Goal: Check status: Check status

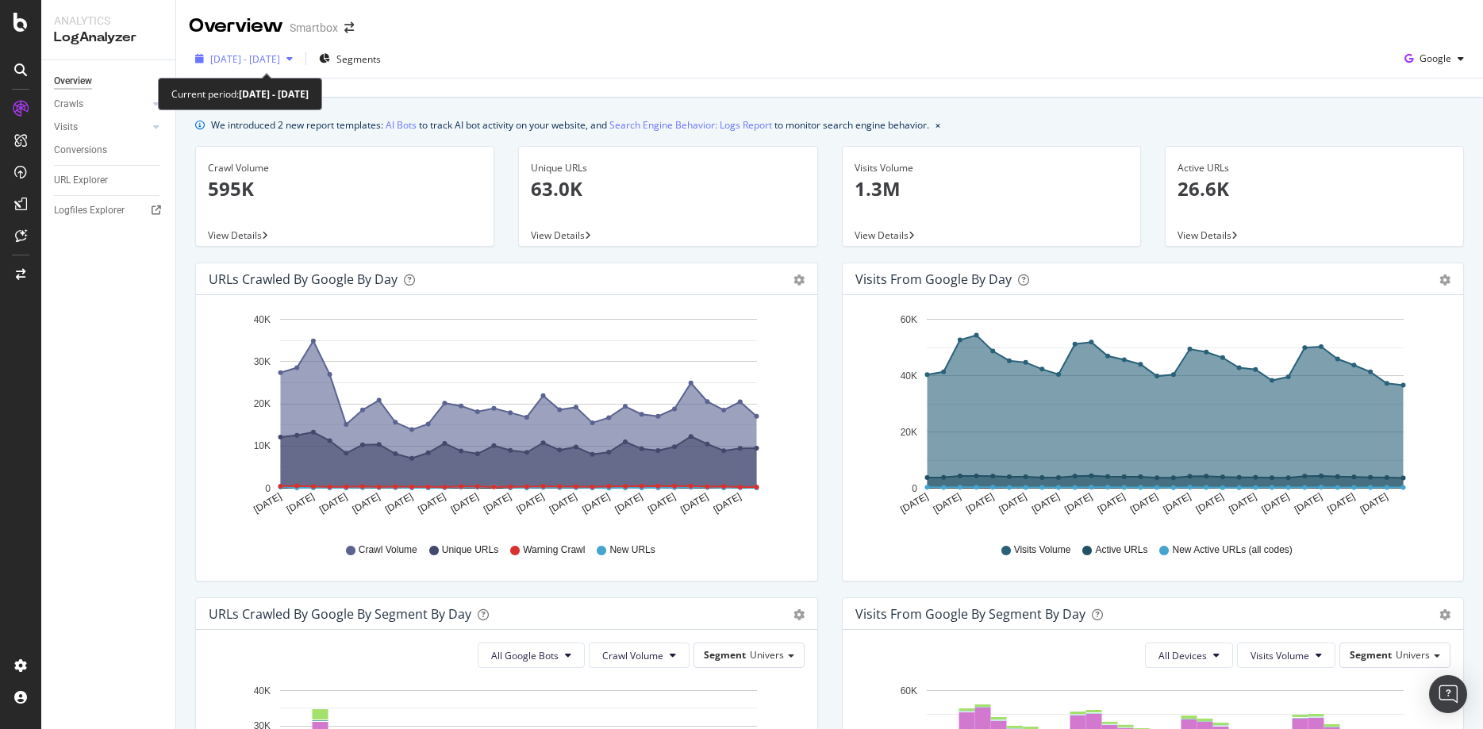
click at [280, 55] on span "[DATE] - [DATE]" at bounding box center [245, 58] width 70 height 13
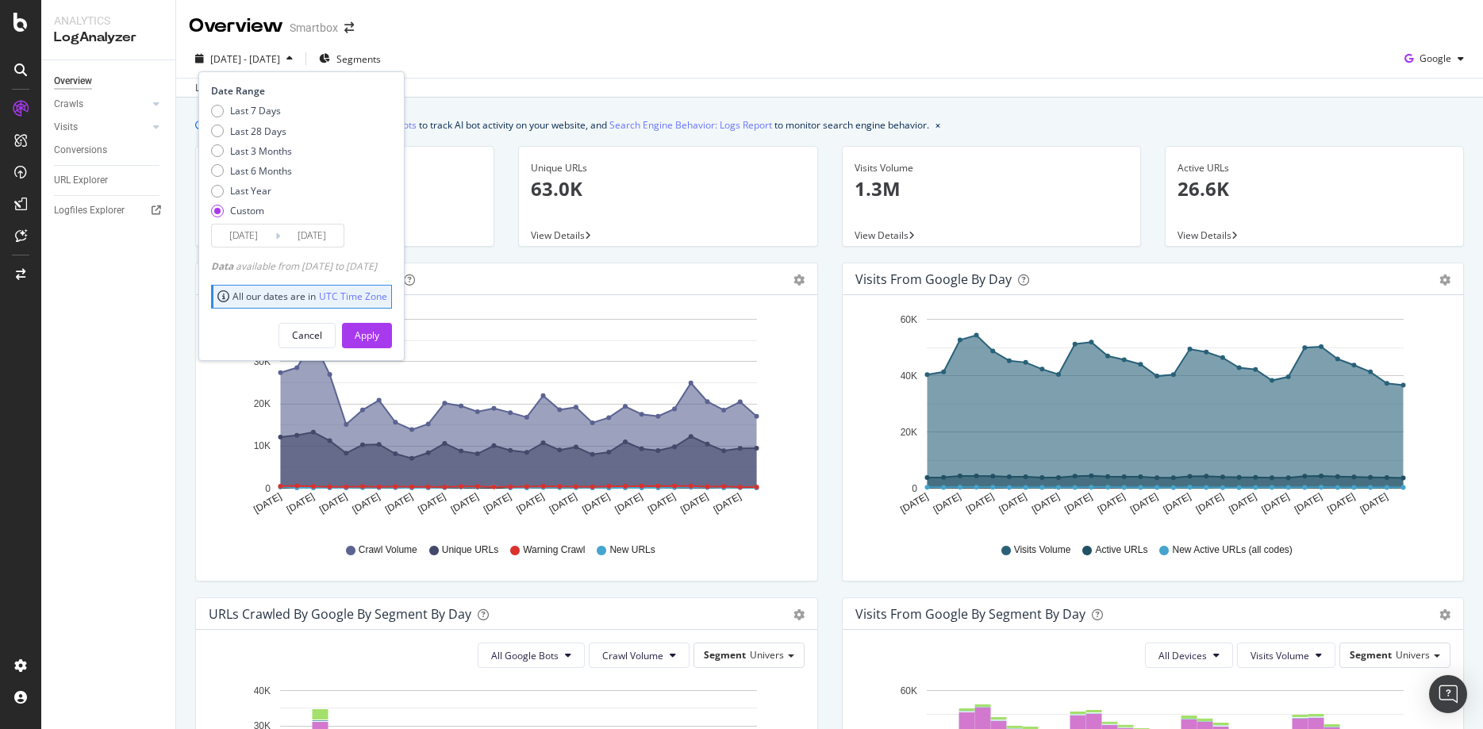
click at [278, 138] on div "Last 7 Days Last 28 Days Last 3 Months Last 6 Months Last Year Custom" at bounding box center [251, 164] width 81 height 120
click at [277, 129] on div "Last 28 Days" at bounding box center [258, 131] width 56 height 13
type input "[DATE]"
click at [379, 333] on div "Apply" at bounding box center [367, 335] width 25 height 13
